Goal: Task Accomplishment & Management: Use online tool/utility

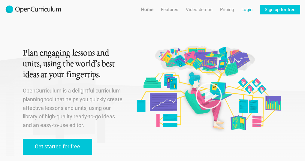
click at [244, 10] on link "Login" at bounding box center [246, 10] width 11 height 10
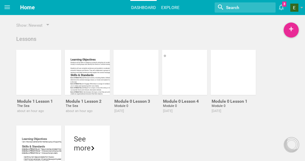
click at [168, 5] on link "Explore" at bounding box center [170, 7] width 20 height 13
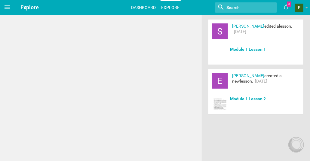
click at [145, 6] on link "Dashboard" at bounding box center [143, 7] width 26 height 13
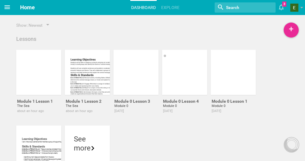
click at [5, 9] on icon at bounding box center [7, 7] width 7 height 7
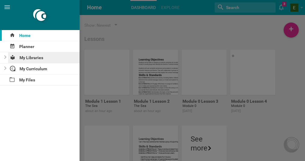
click at [38, 57] on div "My Libraries" at bounding box center [44, 57] width 72 height 11
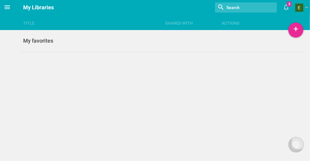
click at [8, 7] on icon at bounding box center [7, 7] width 5 height 4
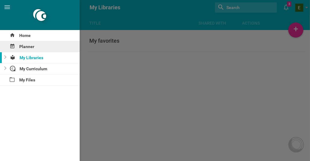
click at [31, 44] on div "Planner" at bounding box center [40, 46] width 80 height 11
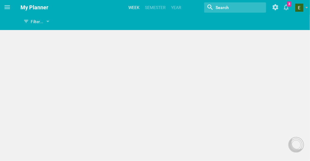
click at [137, 2] on link "Week" at bounding box center [134, 7] width 13 height 13
click at [52, 22] on span "Planner View" at bounding box center [46, 21] width 30 height 5
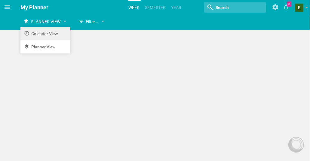
click at [52, 35] on li "Calendar View" at bounding box center [45, 33] width 50 height 13
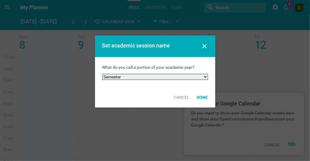
click at [201, 77] on select "Semester Term Quarter Session Period Trimester Other" at bounding box center [155, 77] width 106 height 6
select select "quarter"
click at [102, 74] on select "Semester Term Quarter Session Period Trimester Other" at bounding box center [155, 77] width 106 height 6
click at [204, 93] on div "Done" at bounding box center [202, 97] width 18 height 13
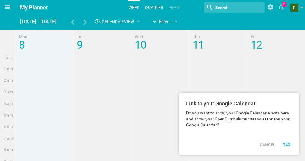
click at [158, 8] on link "quarter" at bounding box center [154, 7] width 20 height 13
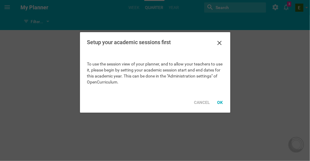
click at [224, 39] on div "Setup your academic sessions first" at bounding box center [155, 43] width 150 height 22
click at [218, 46] on icon at bounding box center [219, 42] width 7 height 7
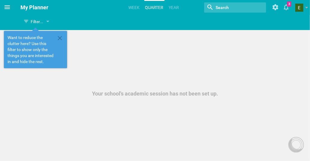
click at [7, 5] on icon at bounding box center [7, 7] width 7 height 7
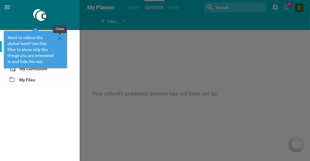
click at [61, 35] on icon at bounding box center [59, 38] width 7 height 7
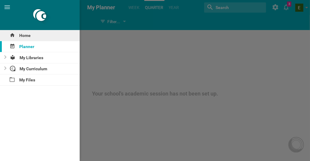
click at [32, 36] on div "Home" at bounding box center [40, 35] width 80 height 11
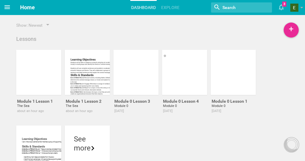
click at [5, 5] on icon at bounding box center [7, 7] width 5 height 4
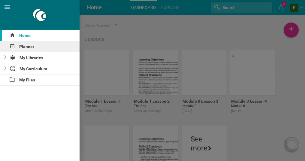
click at [37, 45] on div "Planner" at bounding box center [40, 46] width 80 height 11
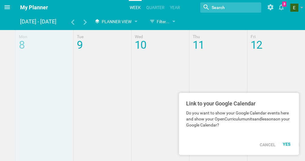
click at [5, 4] on icon at bounding box center [7, 7] width 7 height 7
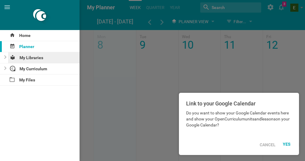
click at [23, 60] on div "My Libraries" at bounding box center [44, 57] width 72 height 11
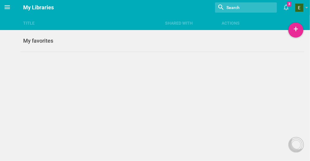
click at [8, 8] on icon at bounding box center [7, 7] width 7 height 7
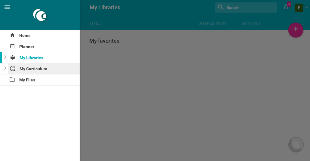
click at [34, 66] on div "My Curriculum" at bounding box center [44, 68] width 72 height 11
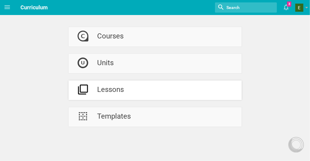
click at [109, 90] on div "Lessons" at bounding box center [110, 90] width 27 height 20
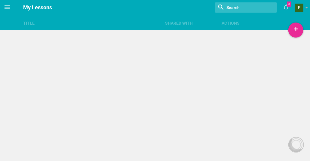
click at [109, 90] on div "Title Shared with Actions Home Planner My Libraries My Curriculum My Files My L…" at bounding box center [155, 80] width 310 height 161
click at [7, 10] on icon at bounding box center [7, 7] width 7 height 7
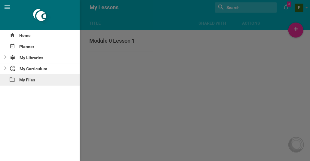
click at [27, 80] on div "My Files" at bounding box center [40, 79] width 80 height 11
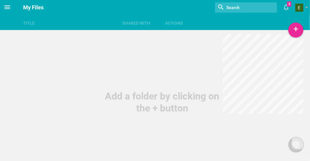
click at [9, 9] on icon at bounding box center [7, 7] width 7 height 7
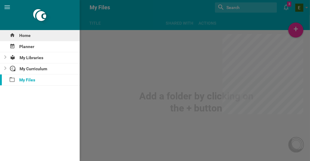
click at [29, 36] on div "Home" at bounding box center [40, 35] width 80 height 11
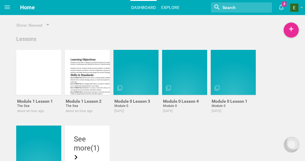
click at [171, 8] on link "Explore" at bounding box center [170, 7] width 20 height 13
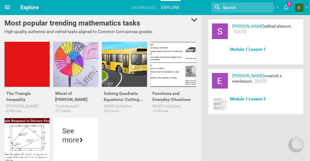
click at [3, 10] on span at bounding box center [7, 7] width 14 height 14
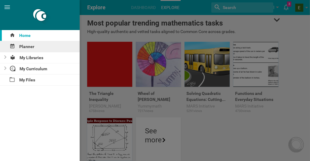
click at [26, 45] on div "Planner" at bounding box center [40, 46] width 80 height 11
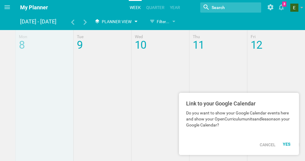
click at [134, 25] on div "Planner View" at bounding box center [116, 21] width 48 height 11
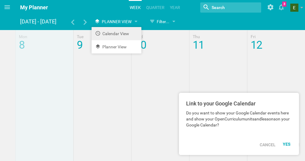
click at [125, 38] on li "Calendar View" at bounding box center [117, 33] width 50 height 13
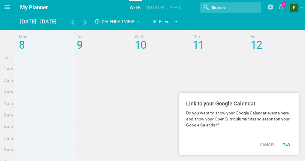
click at [164, 19] on div "Filter..." at bounding box center [162, 21] width 20 height 7
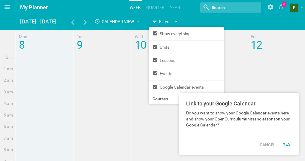
click at [163, 19] on div "Filter..." at bounding box center [162, 21] width 20 height 7
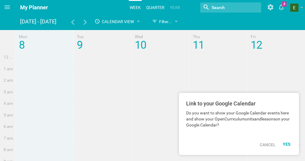
click at [150, 3] on link "quarter" at bounding box center [155, 7] width 20 height 13
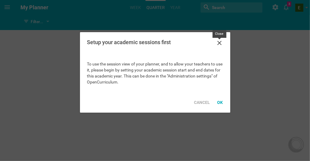
click at [220, 44] on icon at bounding box center [219, 43] width 4 height 4
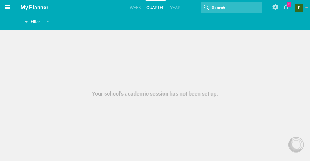
click at [10, 7] on icon at bounding box center [7, 7] width 7 height 7
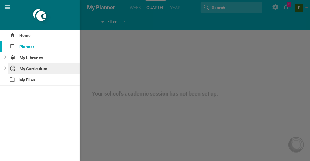
click at [29, 68] on div "My Curriculum" at bounding box center [44, 68] width 72 height 11
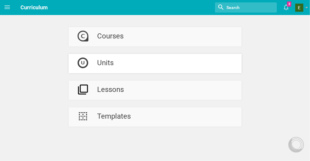
click at [105, 65] on div "Units" at bounding box center [105, 64] width 17 height 20
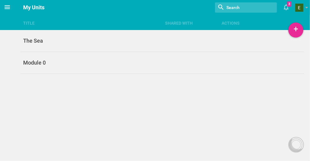
click at [11, 6] on icon at bounding box center [7, 7] width 7 height 7
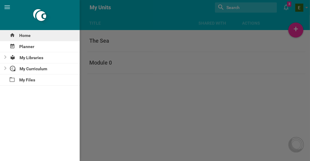
click at [29, 36] on div "Home" at bounding box center [40, 35] width 80 height 11
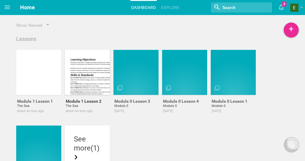
click at [94, 80] on div at bounding box center [87, 72] width 45 height 45
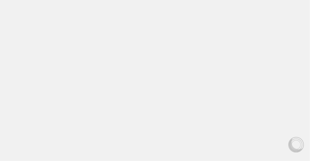
click at [94, 80] on div "Home Planner My Libraries My Curriculum My Files Nothing found with term "" 3 Y…" at bounding box center [155, 80] width 310 height 161
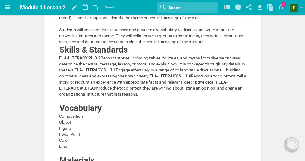
scroll to position [29, 0]
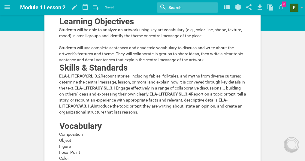
drag, startPoint x: 305, startPoint y: 26, endPoint x: 297, endPoint y: 53, distance: 27.5
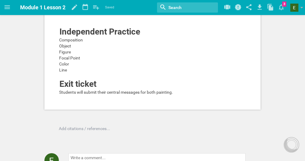
scroll to position [520, 0]
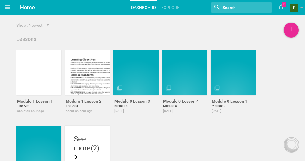
click at [83, 136] on div "See" at bounding box center [87, 139] width 27 height 9
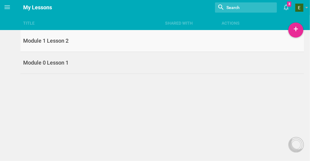
click at [51, 36] on link "Module 1 Lesson 2" at bounding box center [161, 41] width 283 height 22
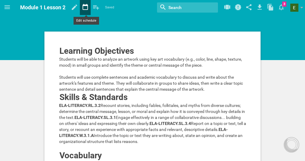
click at [84, 5] on icon at bounding box center [85, 7] width 5 height 6
